Goal: Navigation & Orientation: Find specific page/section

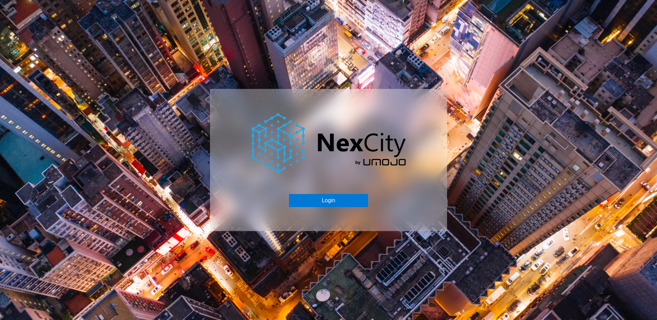
click at [335, 208] on div "Login" at bounding box center [328, 160] width 237 height 142
click at [334, 202] on button "Login" at bounding box center [328, 200] width 79 height 13
